Goal: Task Accomplishment & Management: Use online tool/utility

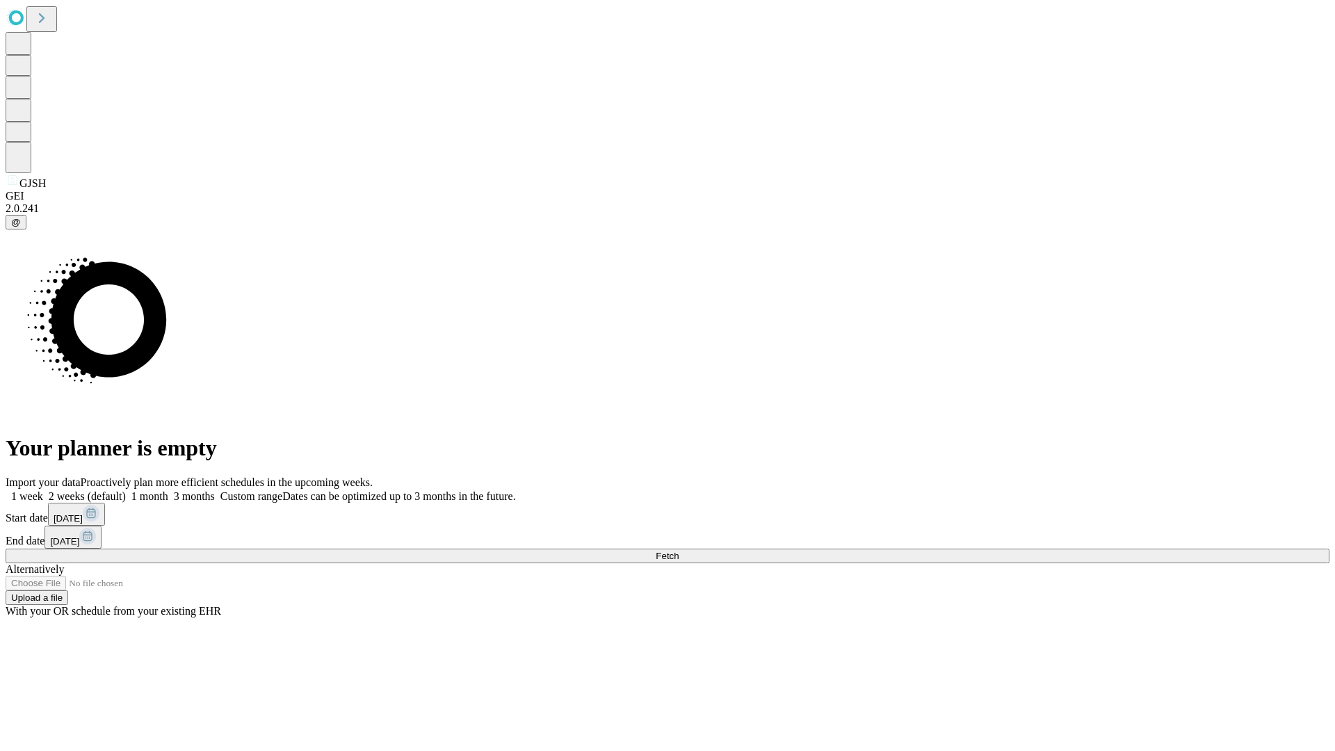
click at [678, 551] on span "Fetch" at bounding box center [667, 556] width 23 height 10
